Goal: Transaction & Acquisition: Purchase product/service

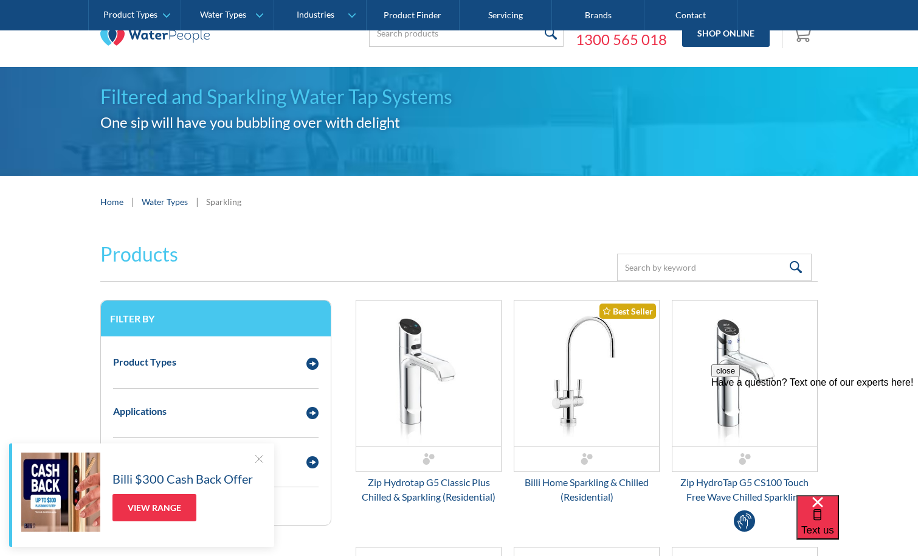
scroll to position [122, 0]
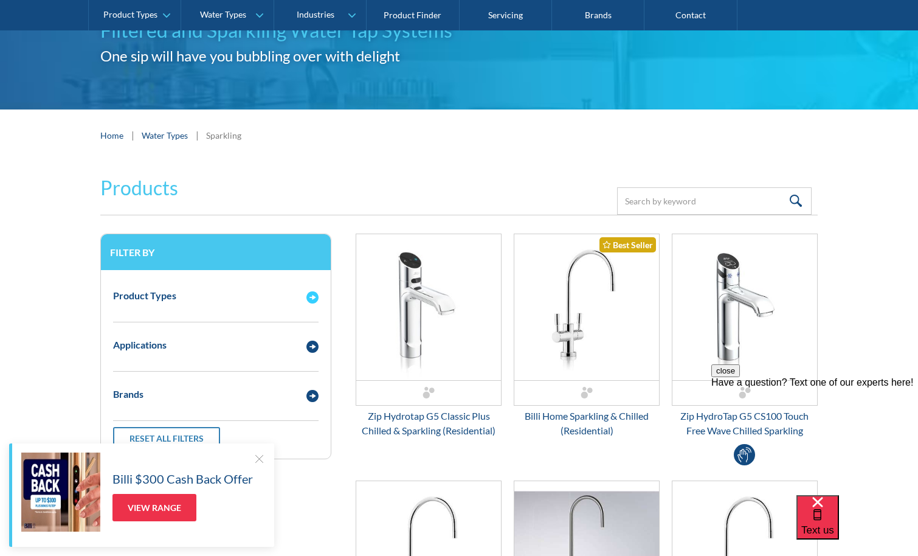
click at [293, 294] on div "Product Types" at bounding box center [203, 295] width 193 height 15
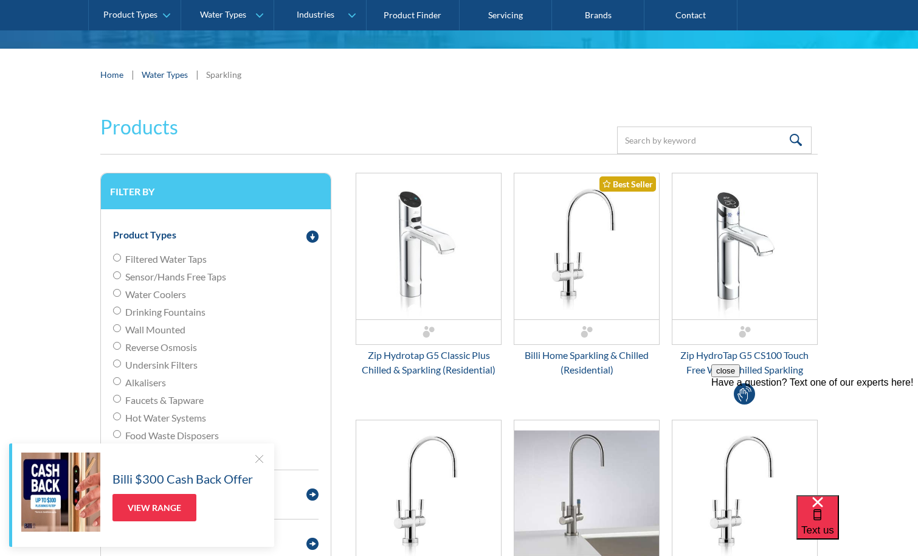
click at [196, 255] on span "Filtered Water Taps" at bounding box center [166, 259] width 82 height 15
click at [121, 255] on input "Filtered Water Taps" at bounding box center [117, 258] width 8 height 8
radio input "true"
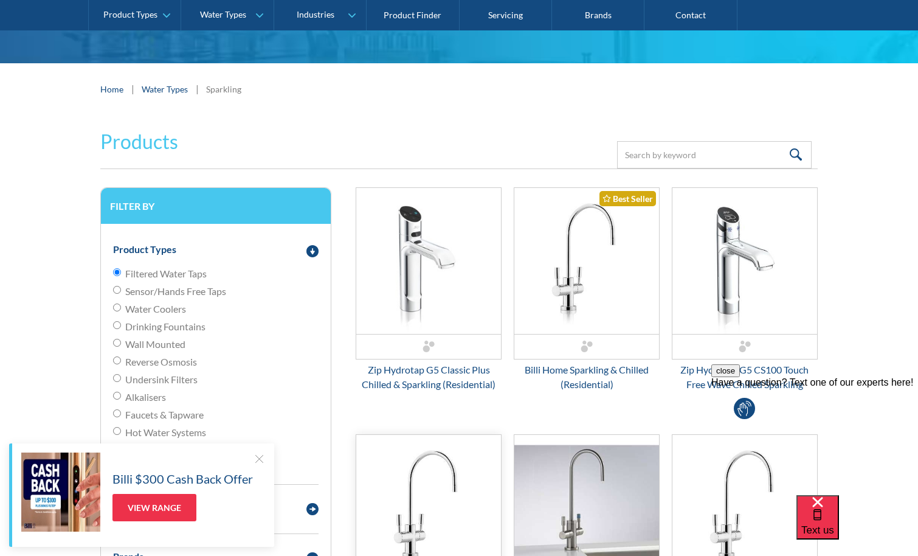
scroll to position [161, 0]
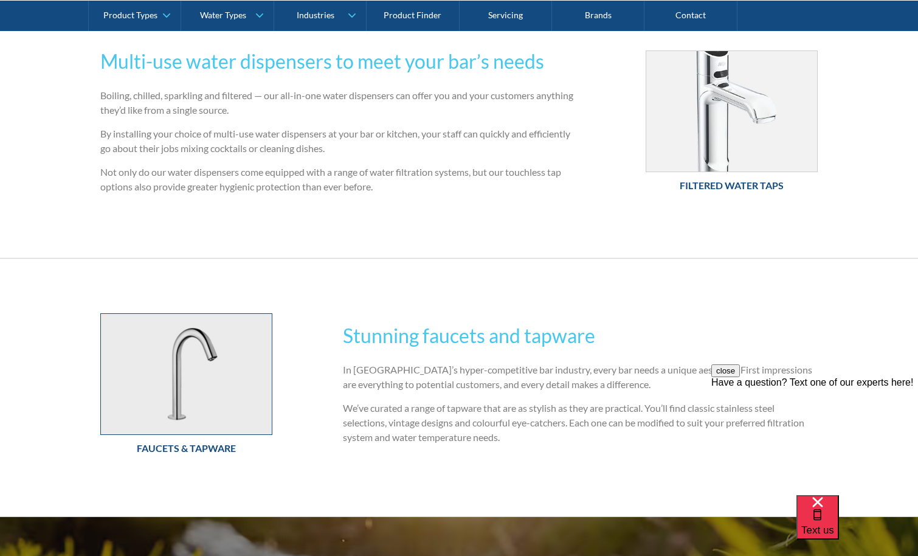
click at [209, 351] on img at bounding box center [186, 374] width 171 height 120
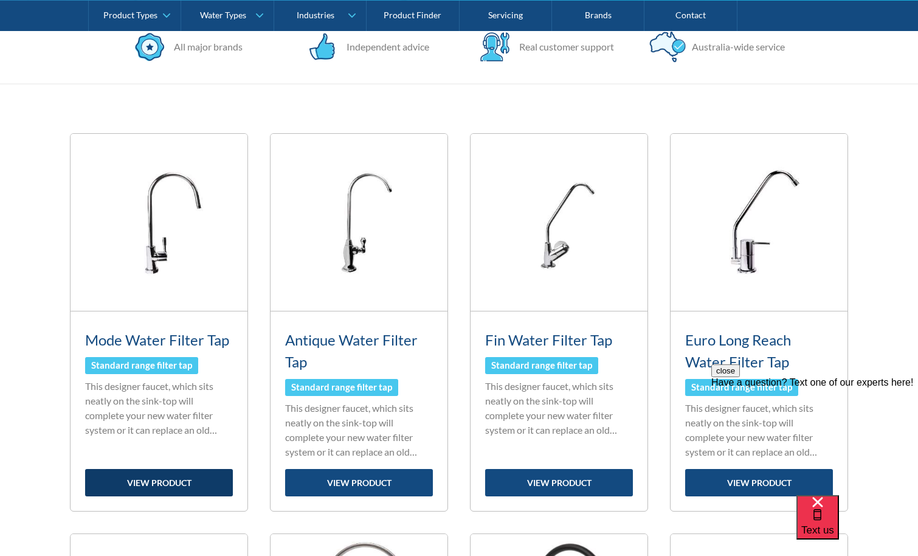
click at [167, 481] on link "view product" at bounding box center [159, 482] width 148 height 27
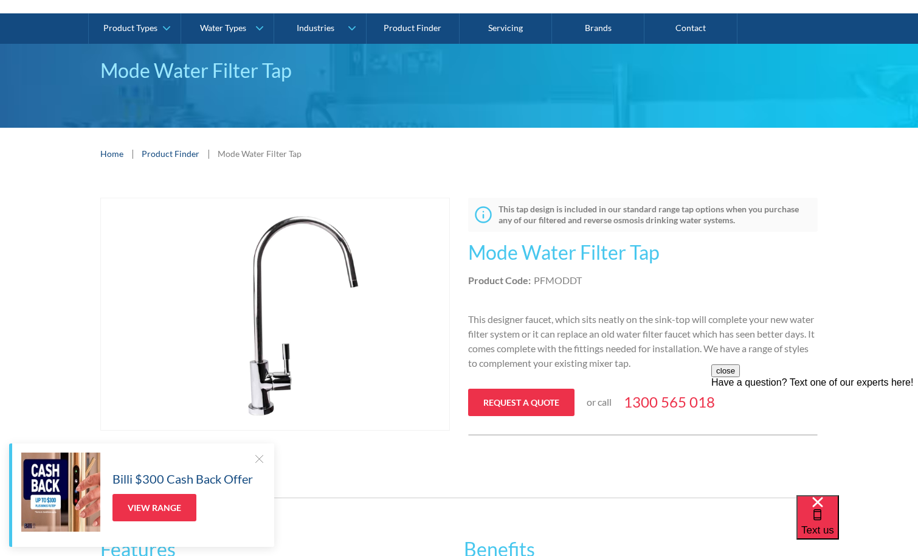
scroll to position [61, 0]
